Goal: Information Seeking & Learning: Learn about a topic

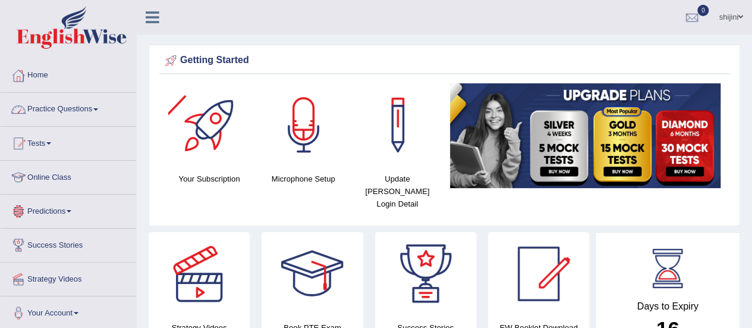
click at [65, 172] on link "Online Class" at bounding box center [69, 176] width 136 height 30
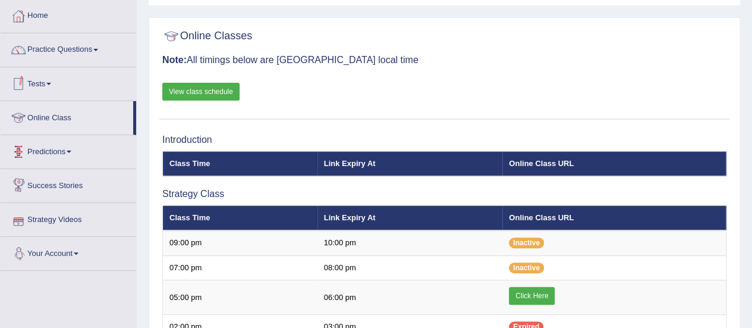
scroll to position [119, 0]
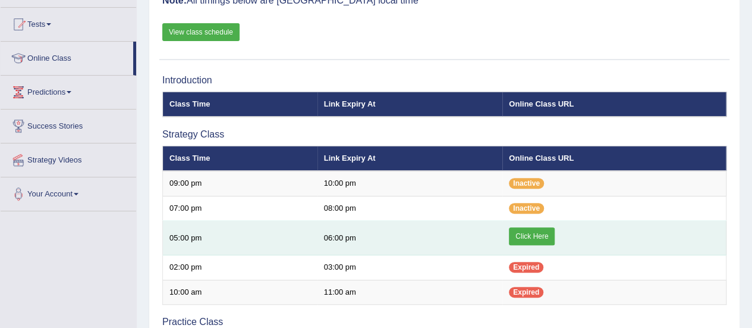
click at [539, 232] on link "Click Here" at bounding box center [532, 236] width 46 height 18
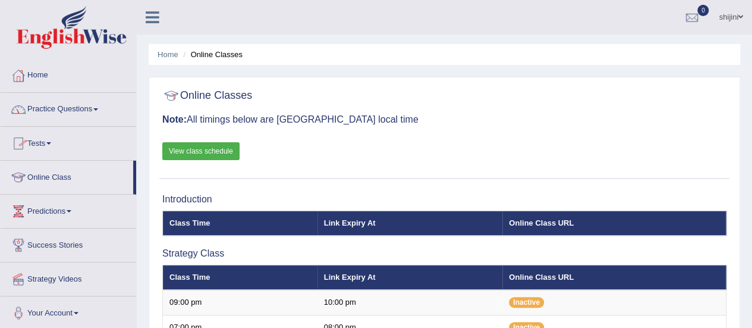
click at [88, 110] on link "Practice Questions" at bounding box center [69, 108] width 136 height 30
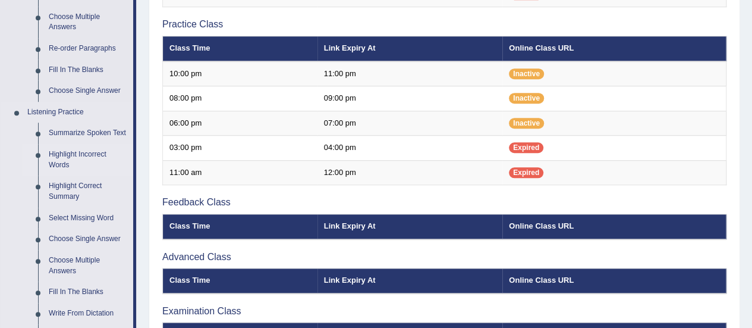
scroll to position [416, 0]
click at [83, 130] on link "Summarize Spoken Text" at bounding box center [88, 132] width 90 height 21
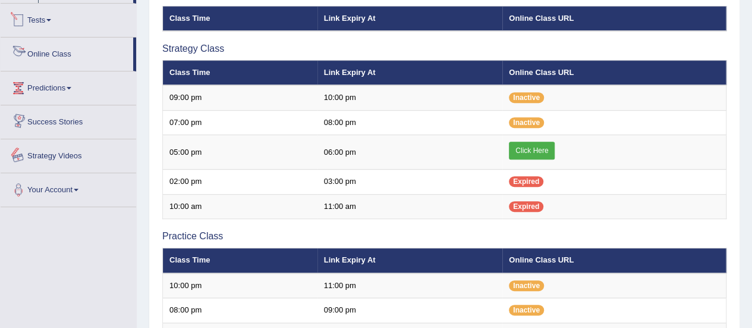
scroll to position [225, 0]
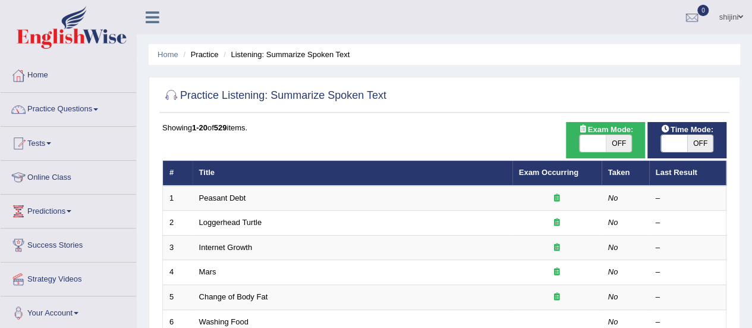
scroll to position [59, 0]
